Goal: Navigation & Orientation: Find specific page/section

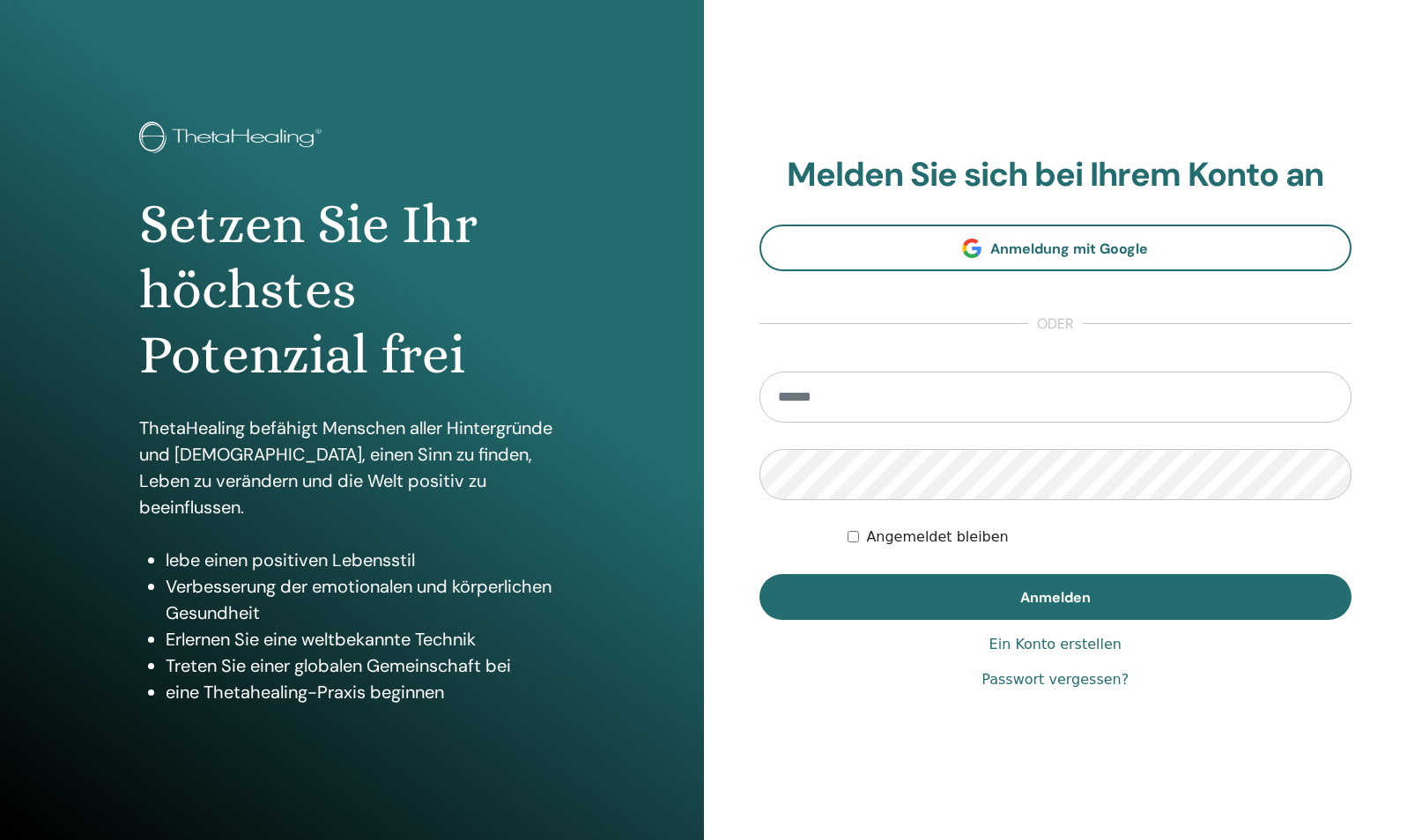
type input "**********"
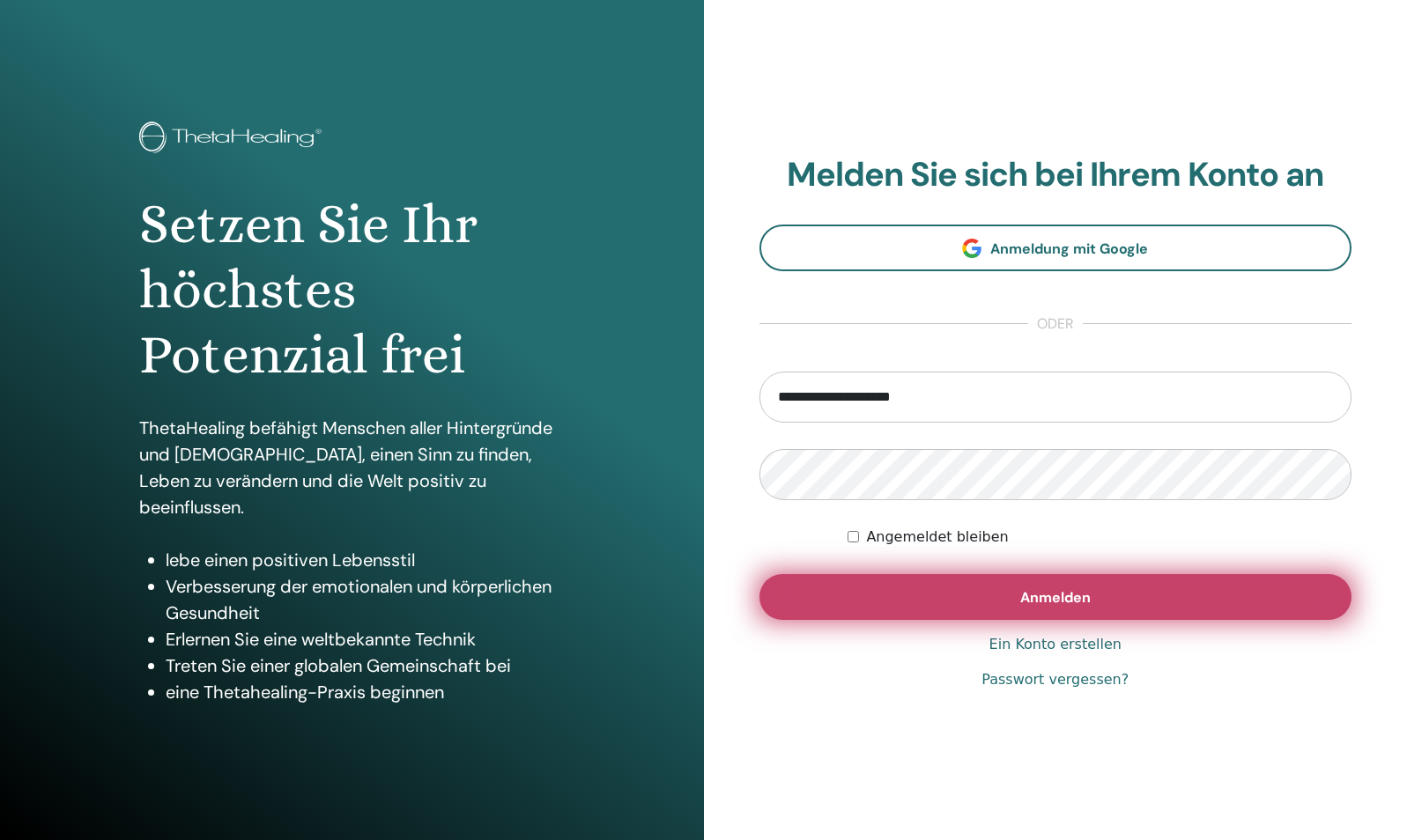
click at [920, 593] on button "Anmelden" at bounding box center [1055, 597] width 593 height 46
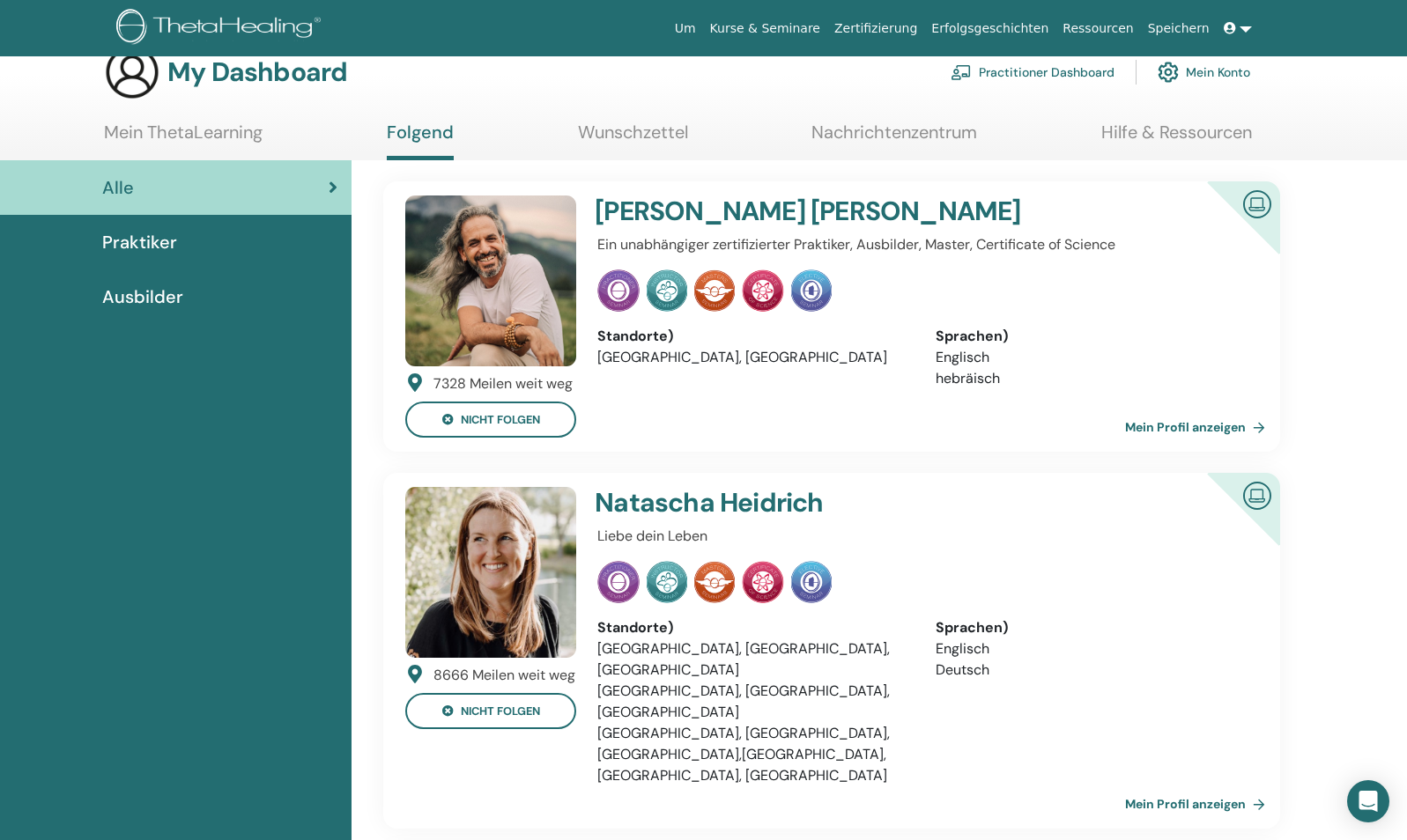
scroll to position [33, 0]
click at [544, 330] on img at bounding box center [490, 281] width 170 height 170
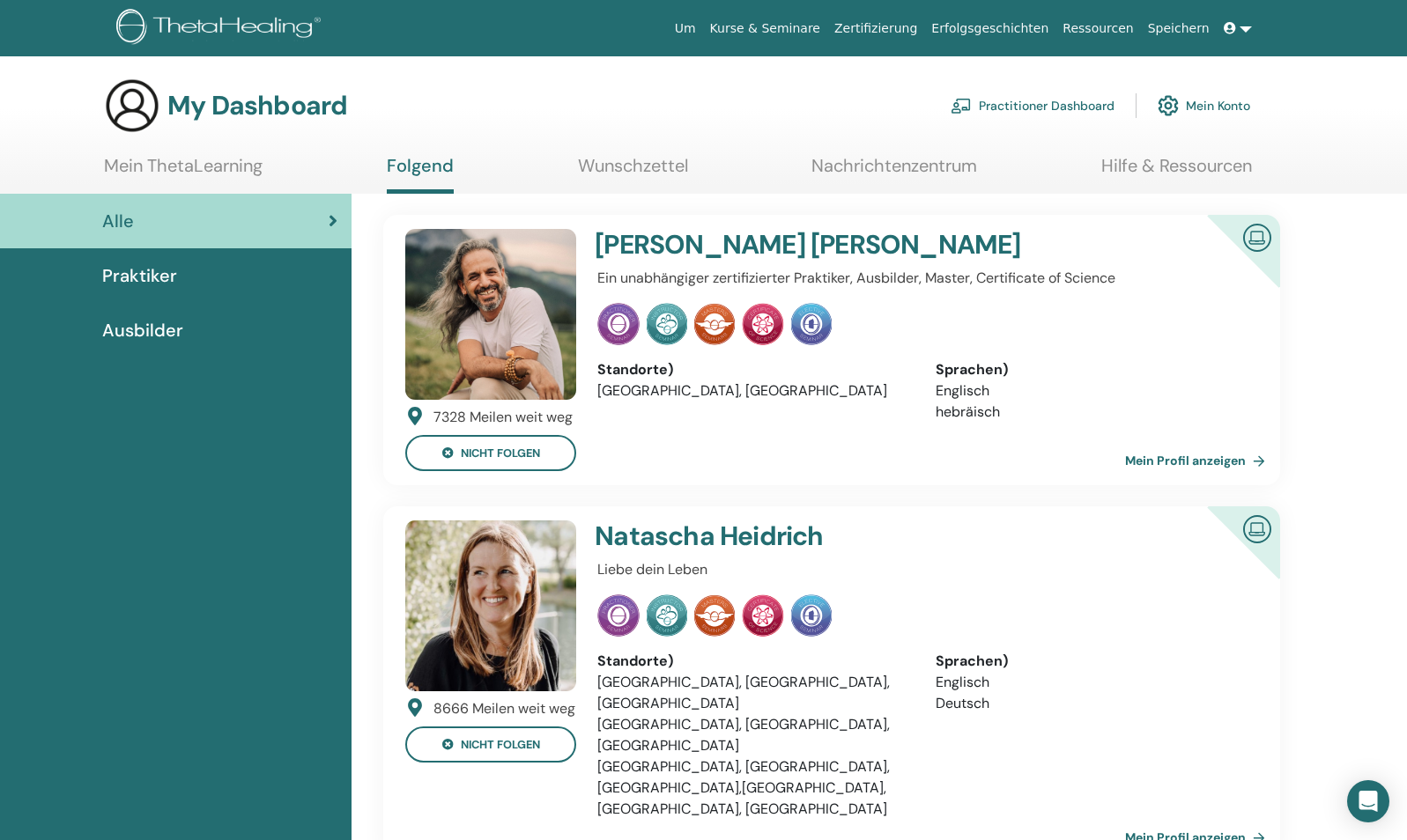
scroll to position [33, 0]
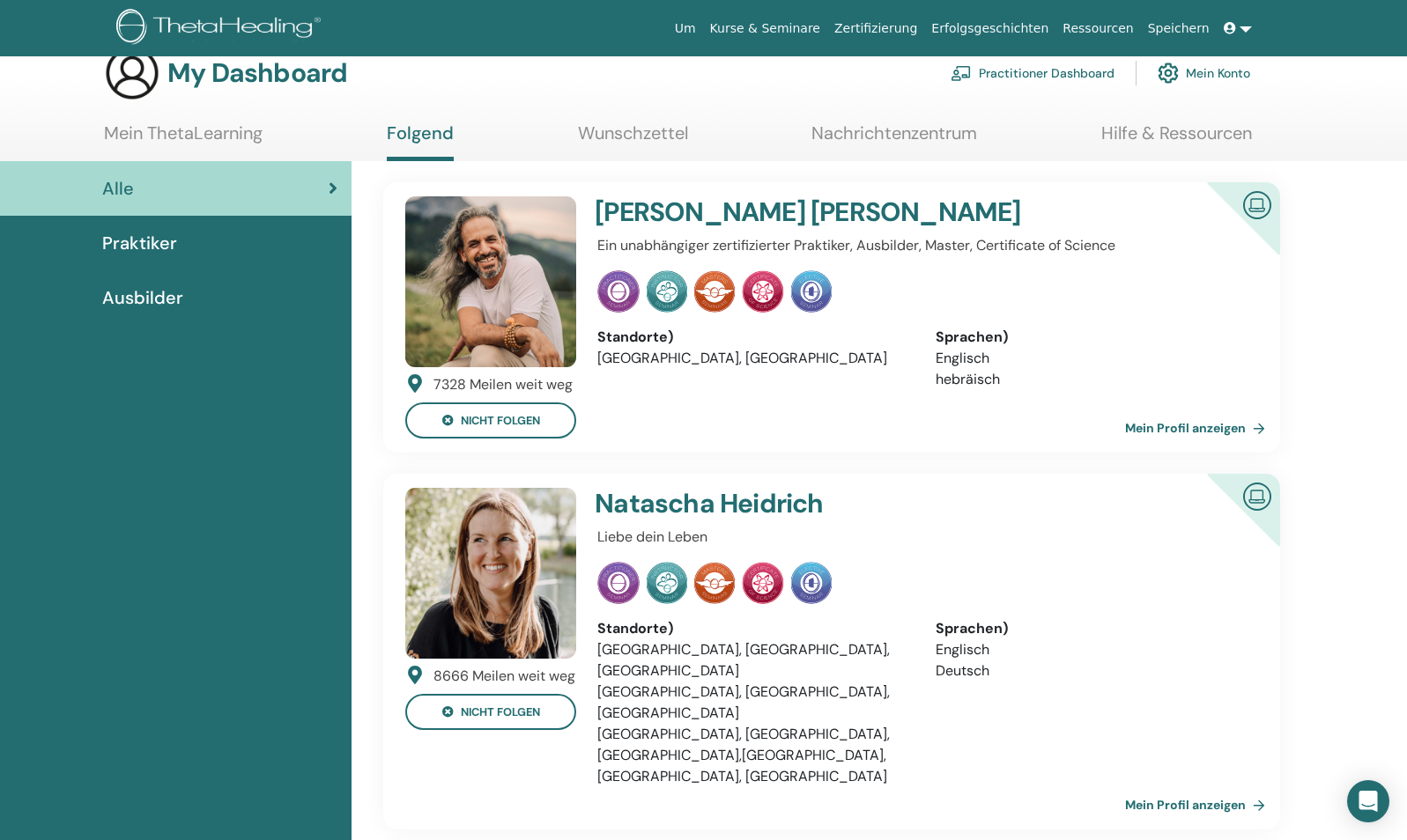
click at [1185, 420] on link "Mein Profil anzeigen" at bounding box center [1198, 428] width 147 height 36
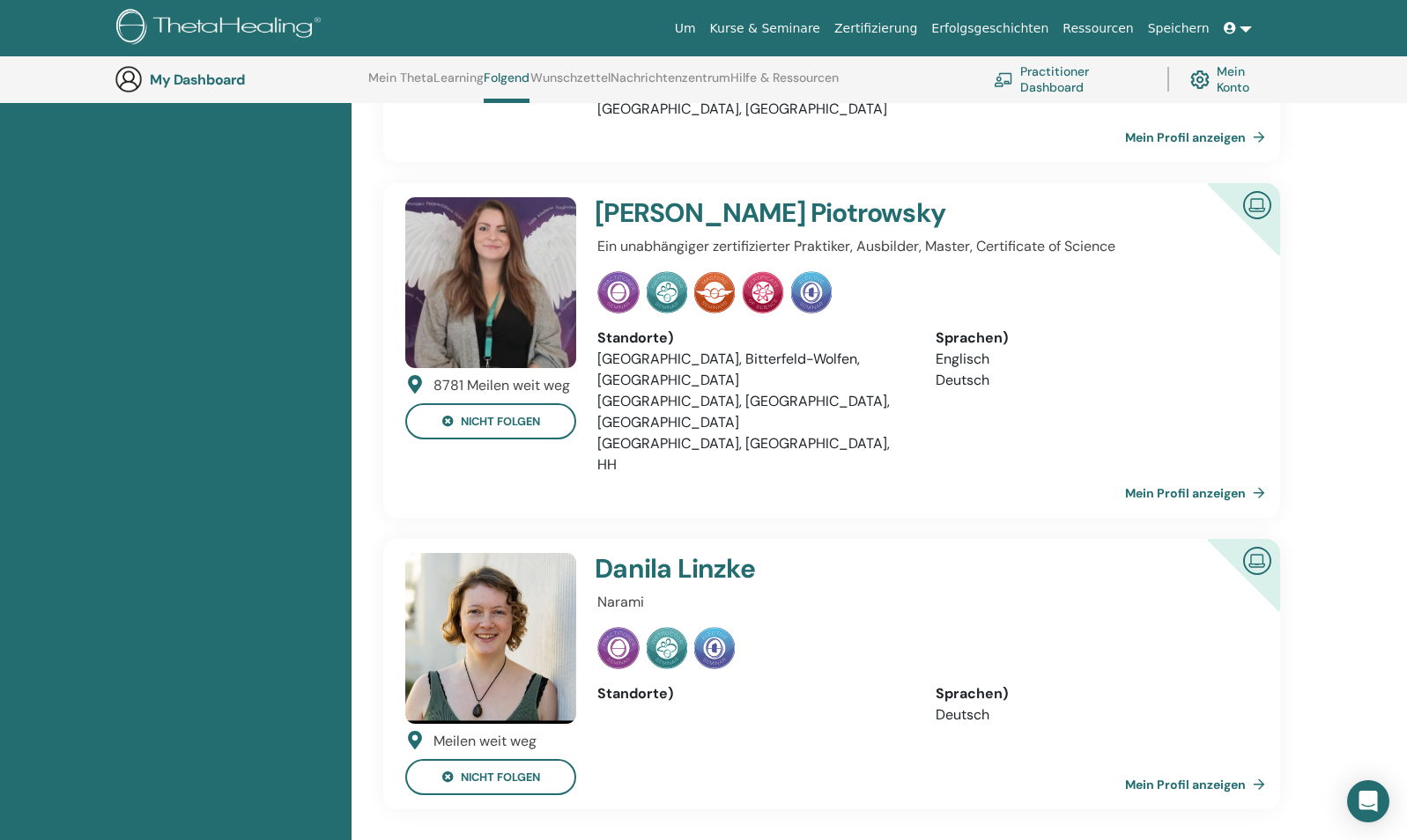
scroll to position [748, 0]
click at [1156, 474] on link "Mein Profil anzeigen" at bounding box center [1198, 492] width 147 height 36
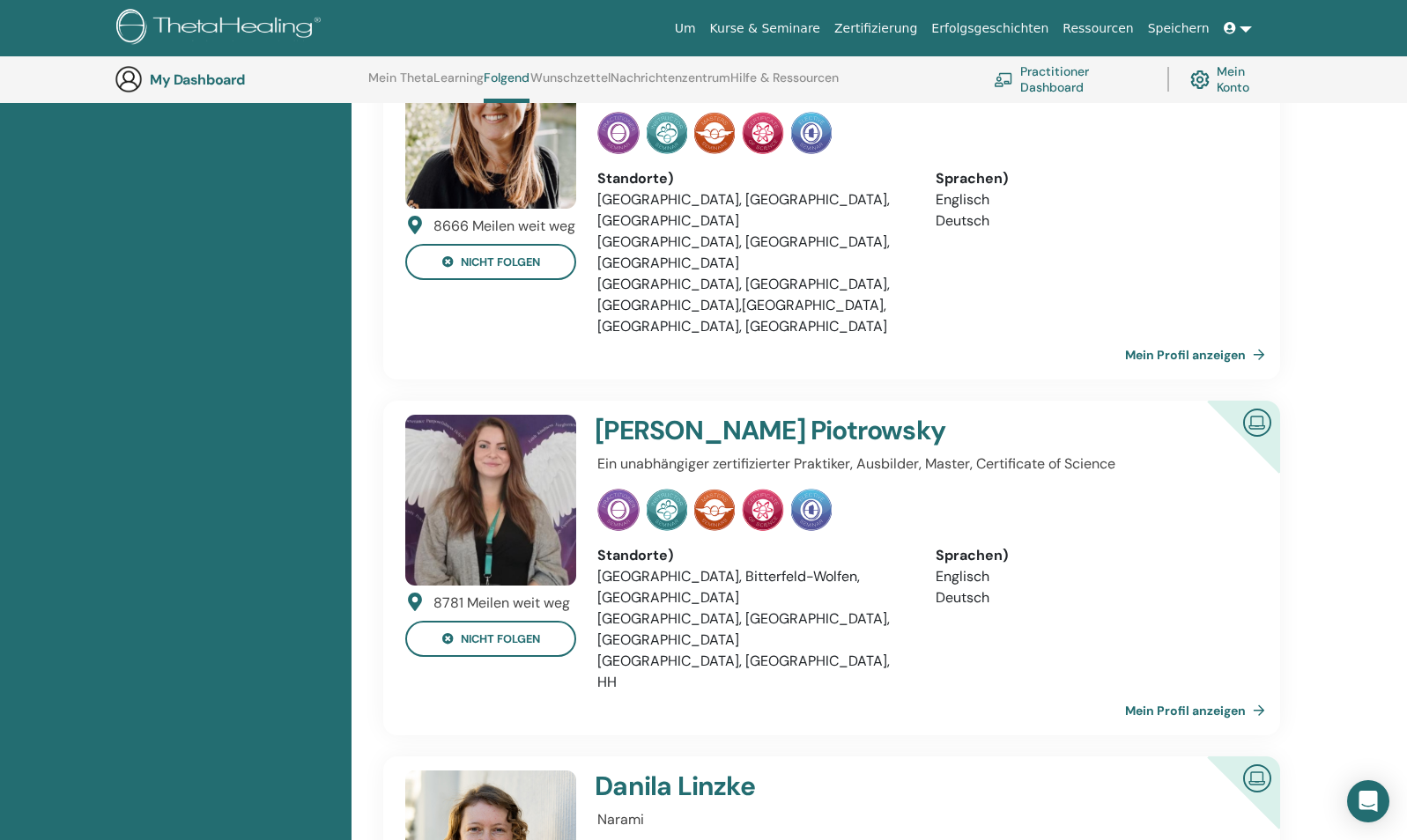
scroll to position [528, 0]
click at [1162, 338] on link "Mein Profil anzeigen" at bounding box center [1198, 356] width 147 height 36
click at [1175, 338] on link "Mein Profil anzeigen" at bounding box center [1198, 356] width 147 height 36
